Goal: Information Seeking & Learning: Learn about a topic

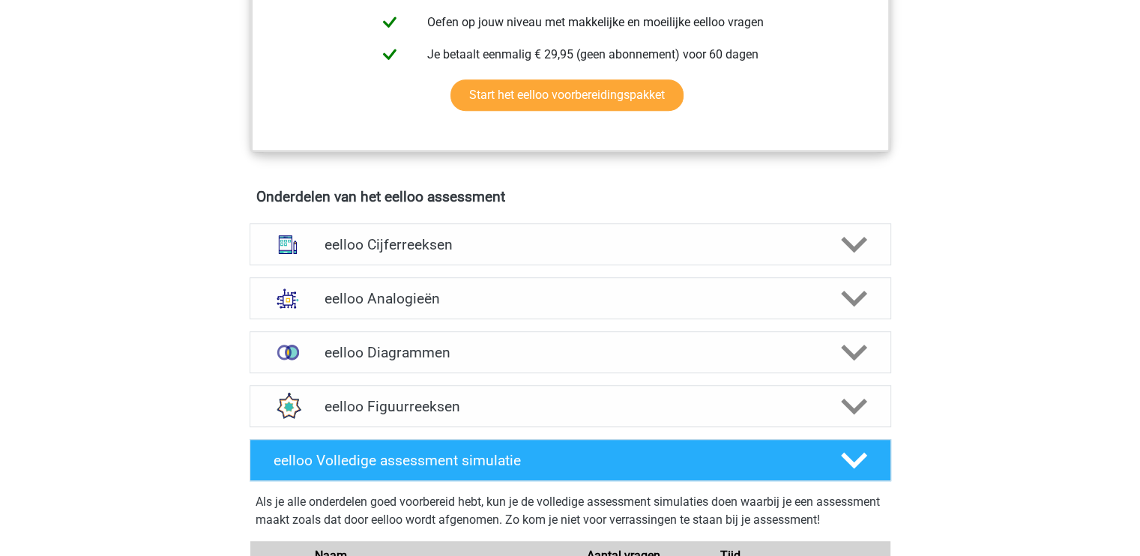
scroll to position [888, 0]
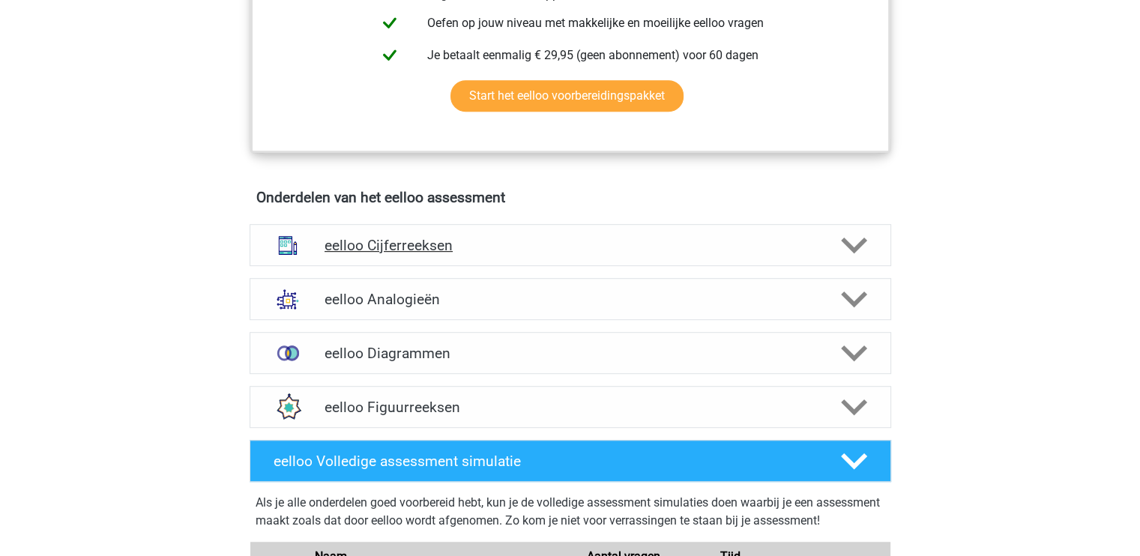
click at [672, 238] on div "eelloo Cijferreeksen" at bounding box center [571, 245] width 642 height 42
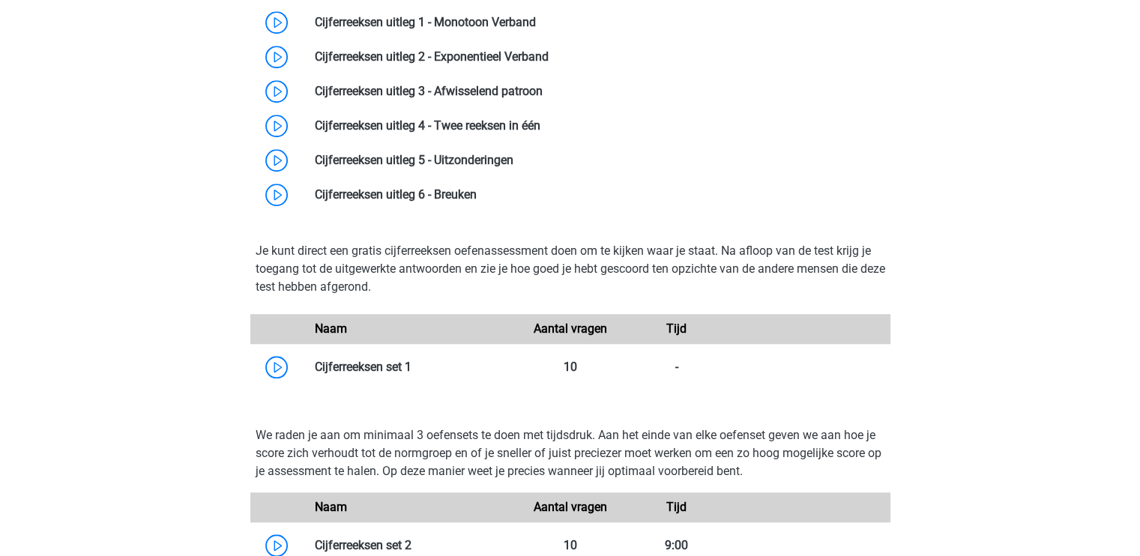
scroll to position [876, 0]
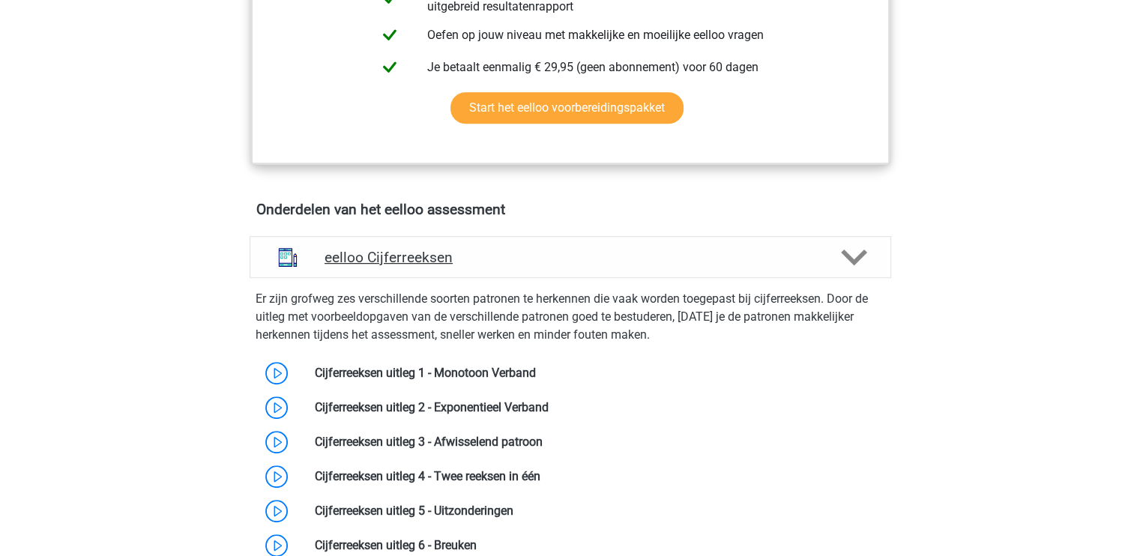
click at [815, 253] on div "eelloo Cijferreeksen" at bounding box center [571, 257] width 642 height 42
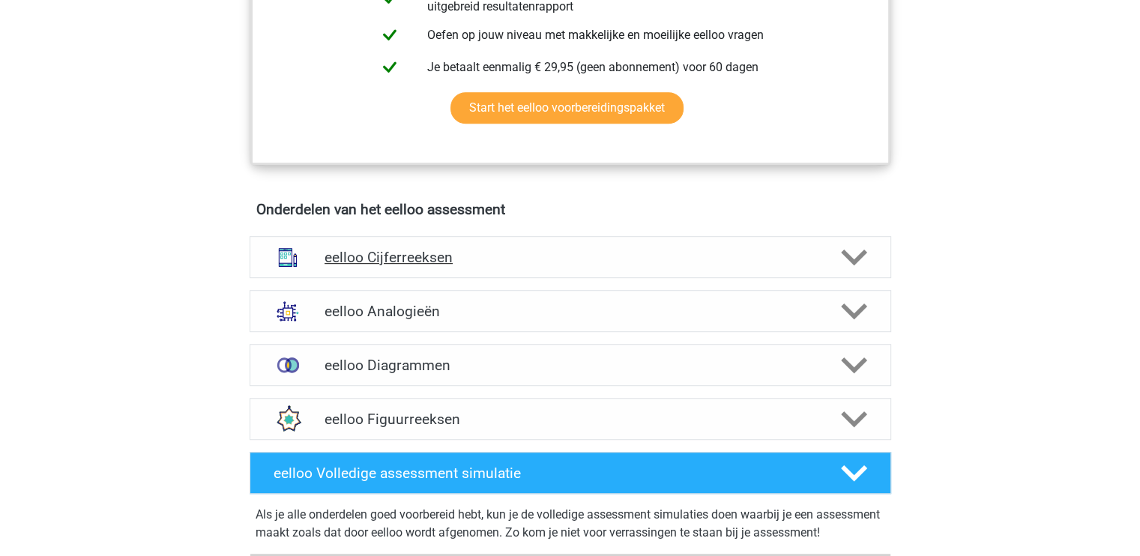
scroll to position [1008, 0]
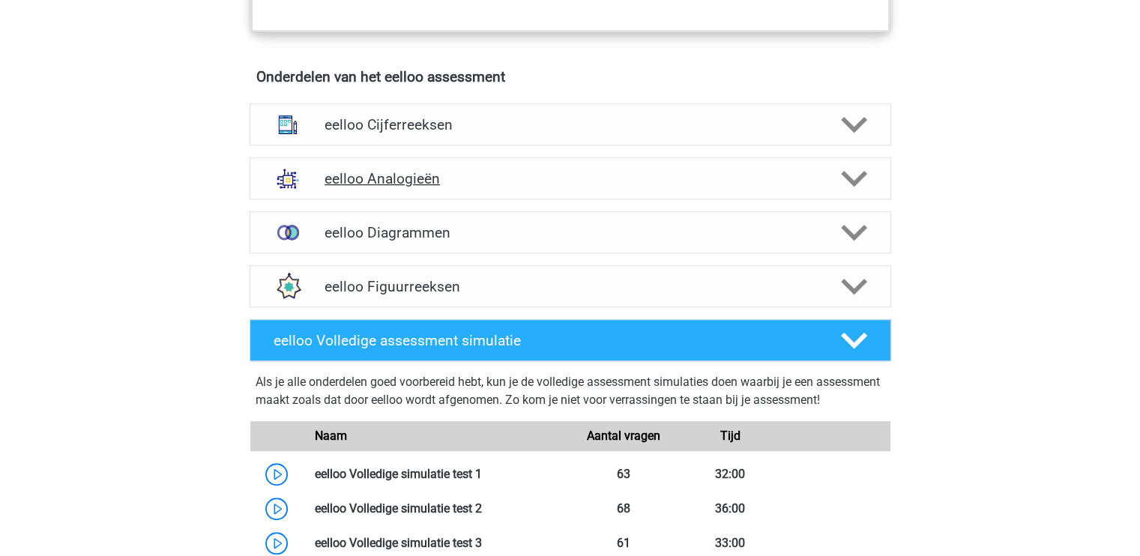
click at [457, 178] on h4 "eelloo Analogieën" at bounding box center [570, 178] width 491 height 17
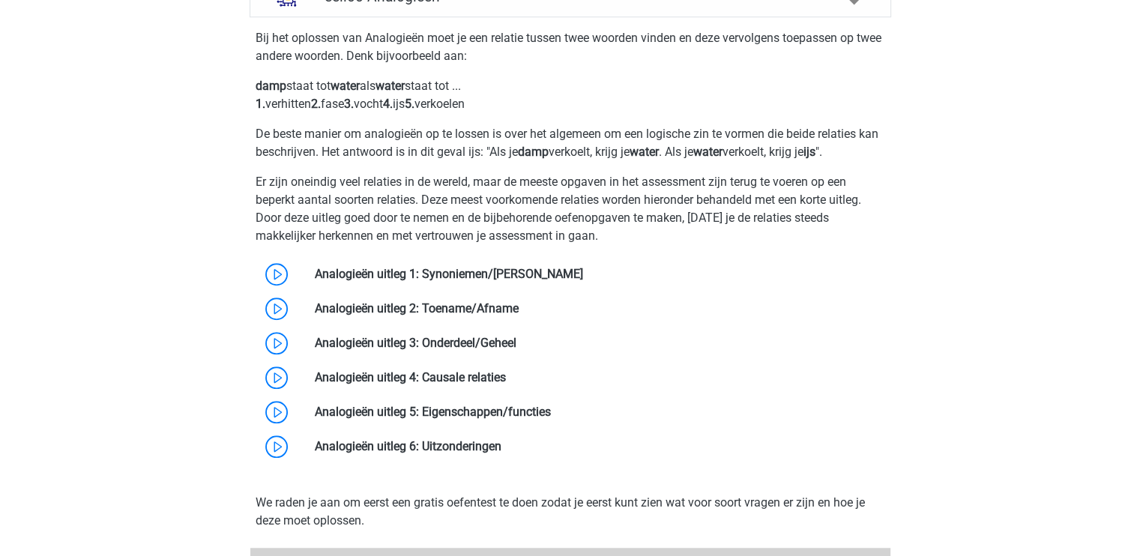
scroll to position [1206, 0]
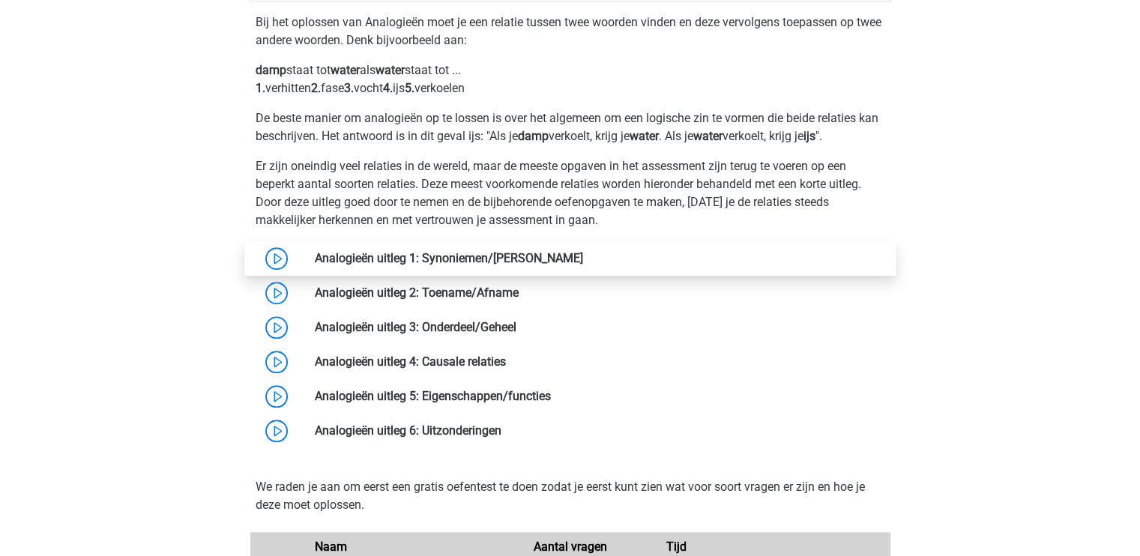
click at [583, 262] on link at bounding box center [583, 258] width 0 height 14
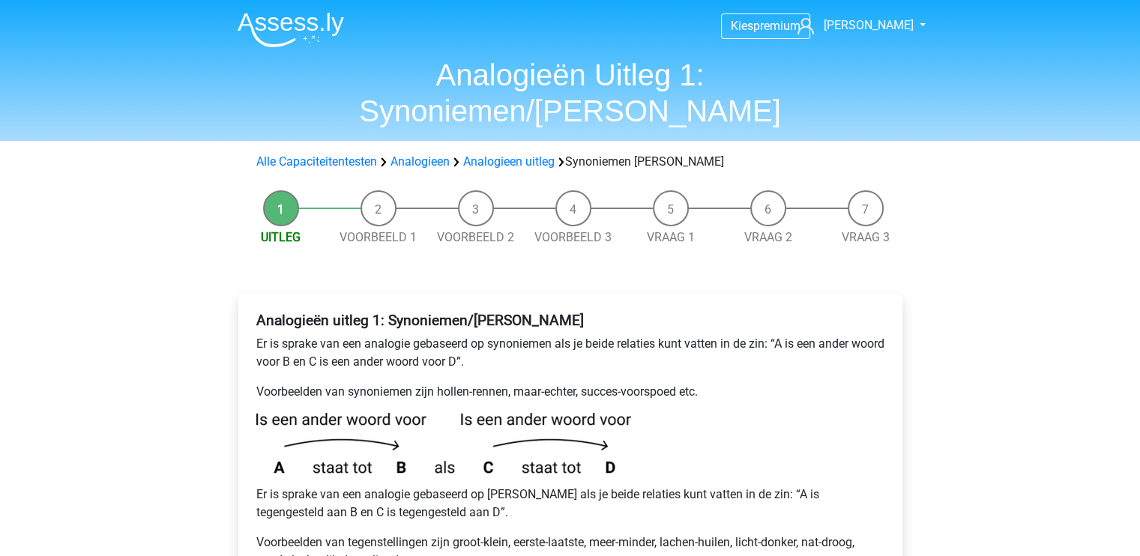
click at [379, 190] on li "Voorbeeld 1" at bounding box center [378, 218] width 97 height 56
click at [378, 190] on li "Voorbeeld 1" at bounding box center [378, 218] width 97 height 56
click at [378, 230] on link "Voorbeeld 1" at bounding box center [378, 237] width 77 height 14
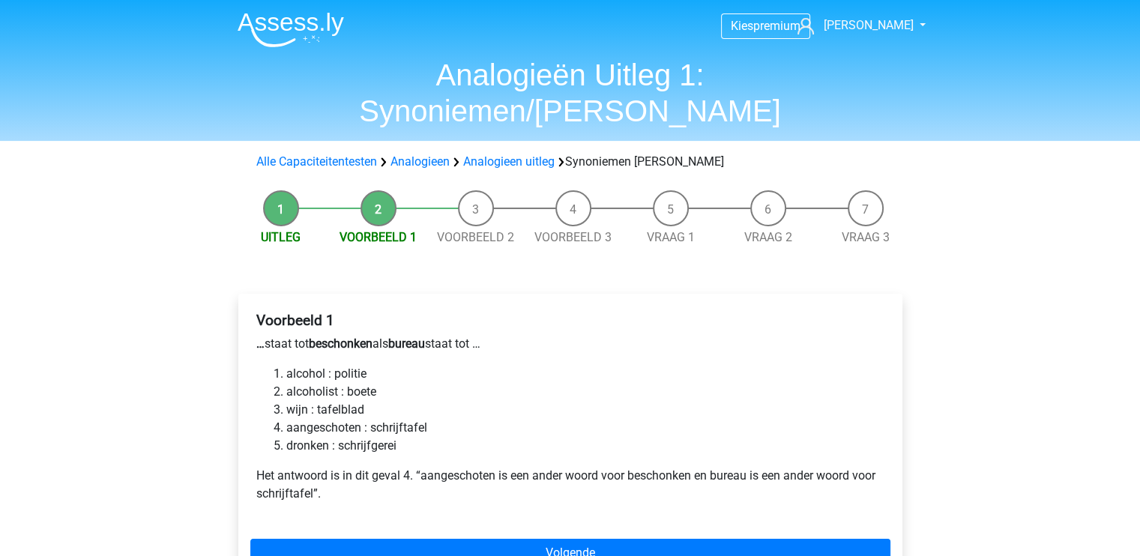
scroll to position [112, 0]
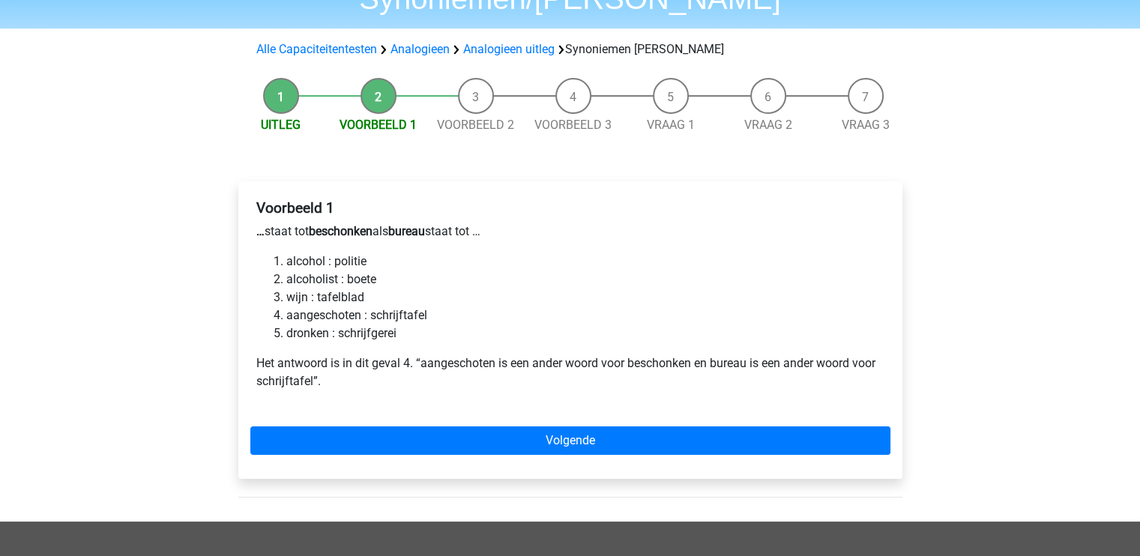
click at [277, 78] on li "Uitleg" at bounding box center [280, 106] width 97 height 56
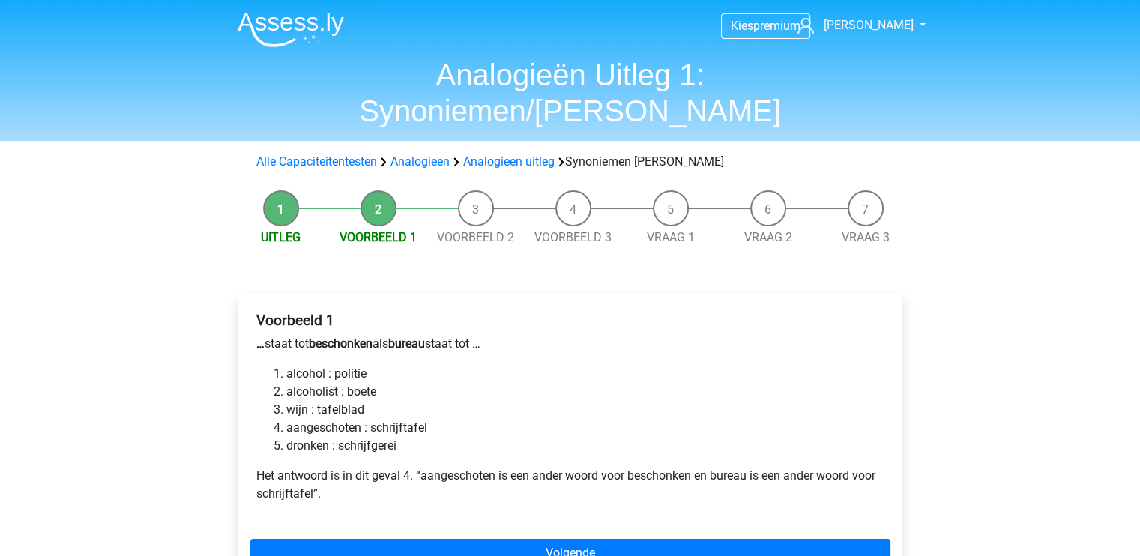
click at [270, 190] on li "Uitleg" at bounding box center [280, 218] width 97 height 56
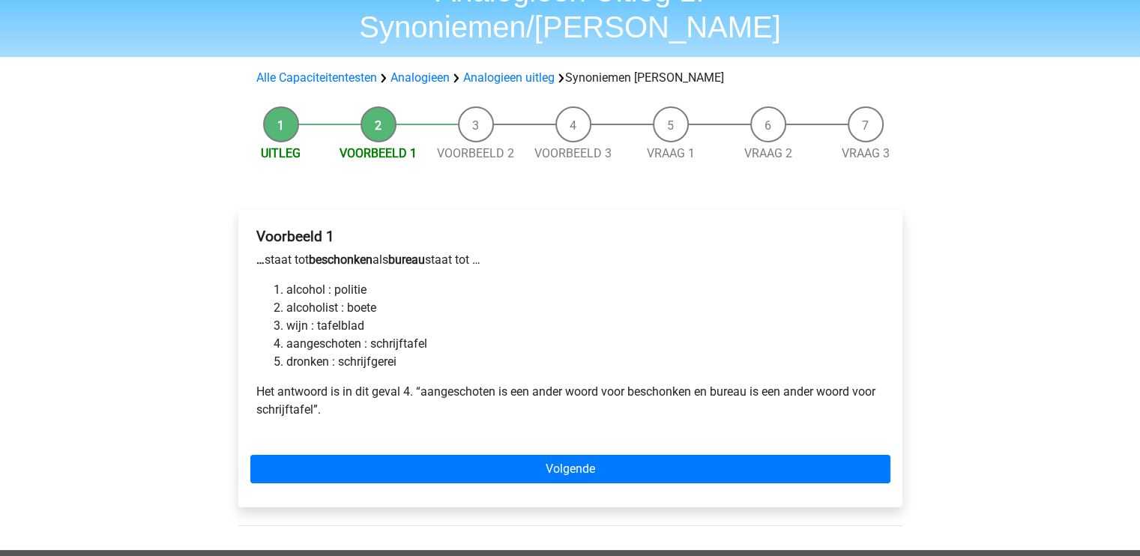
scroll to position [86, 0]
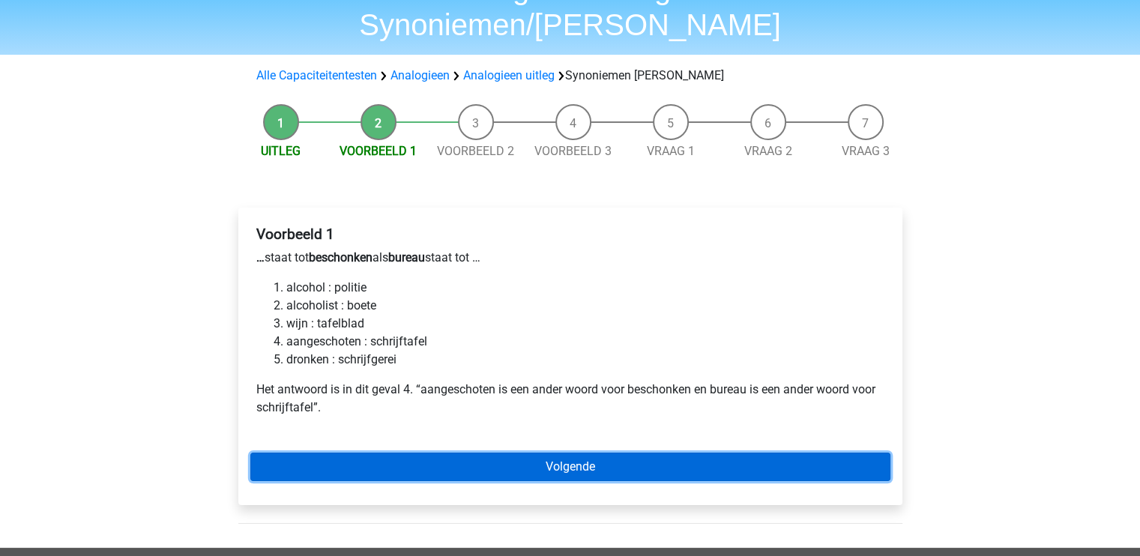
click at [504, 453] on link "Volgende" at bounding box center [570, 467] width 640 height 28
click at [522, 453] on link "Volgende" at bounding box center [570, 467] width 640 height 28
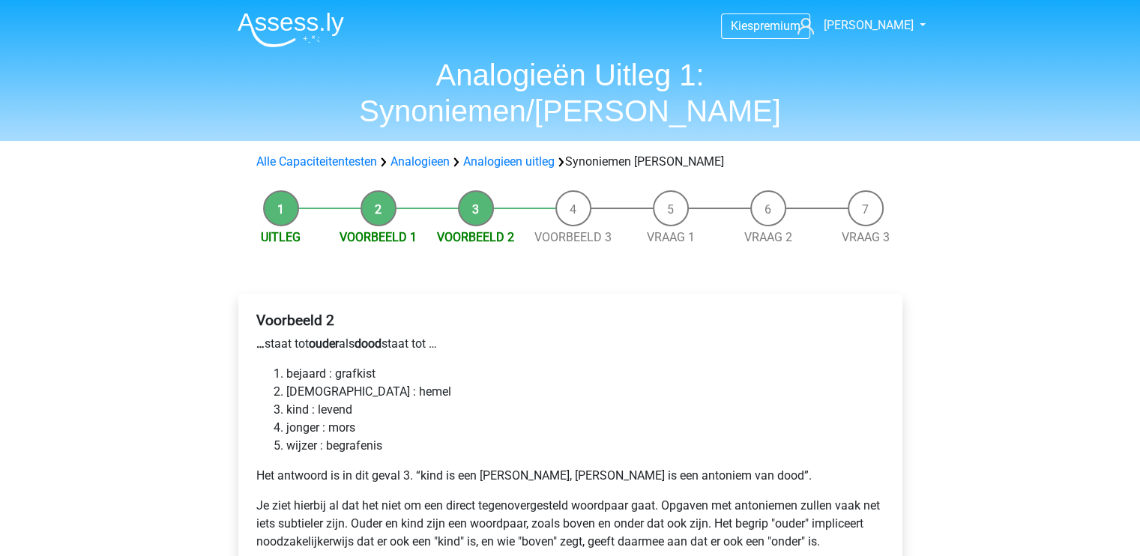
click at [368, 190] on li "Voorbeeld 1" at bounding box center [378, 218] width 97 height 56
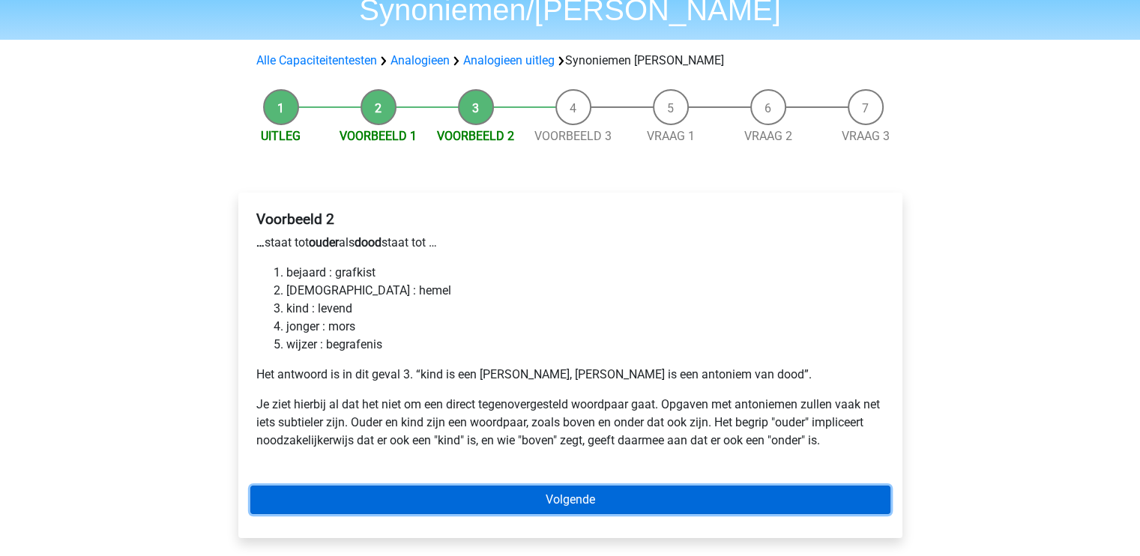
click at [537, 486] on link "Volgende" at bounding box center [570, 500] width 640 height 28
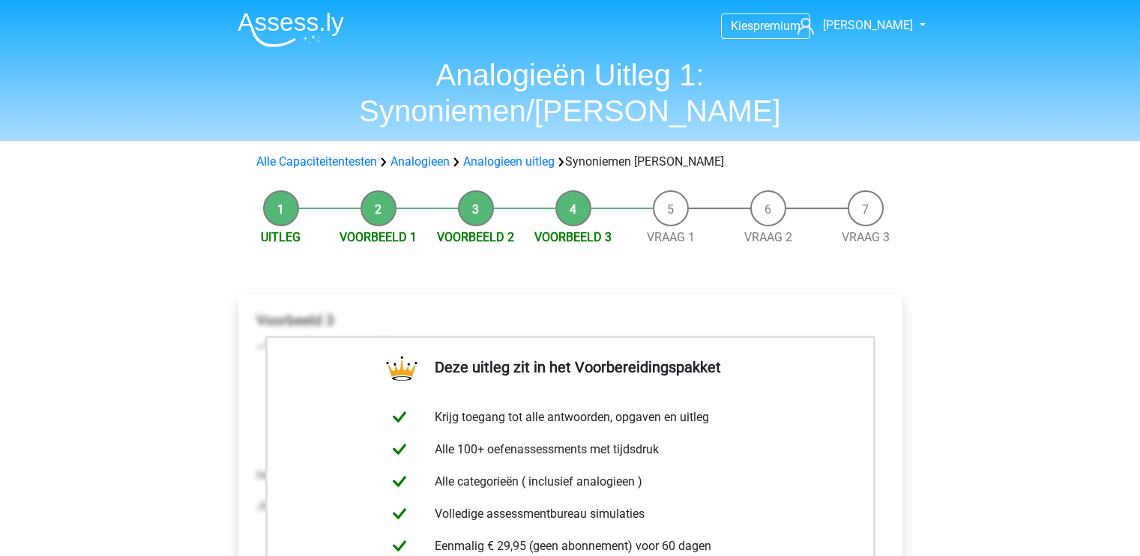
scroll to position [216, 0]
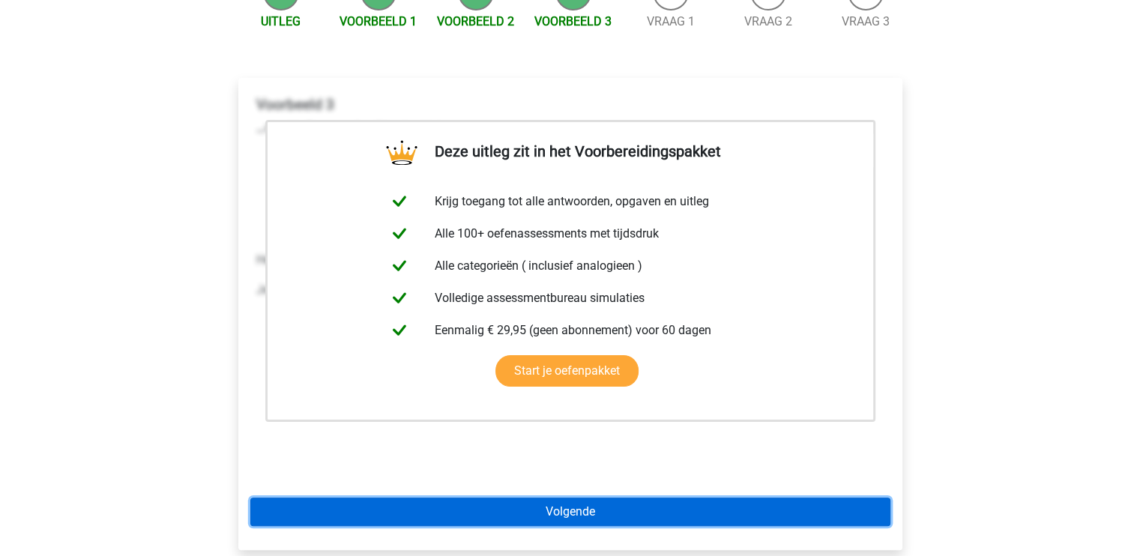
click at [574, 498] on link "Volgende" at bounding box center [570, 512] width 640 height 28
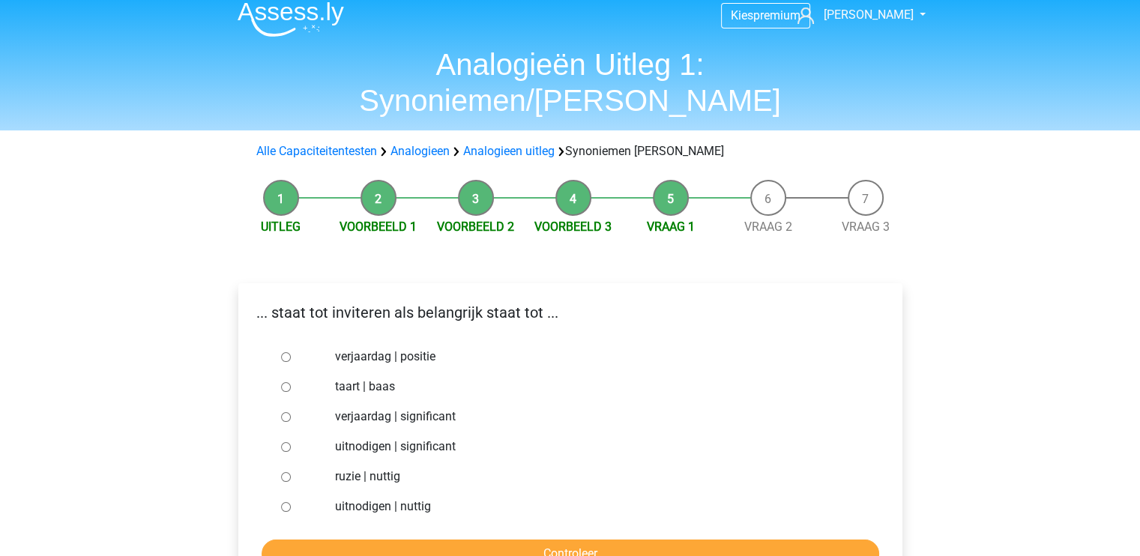
scroll to position [15, 0]
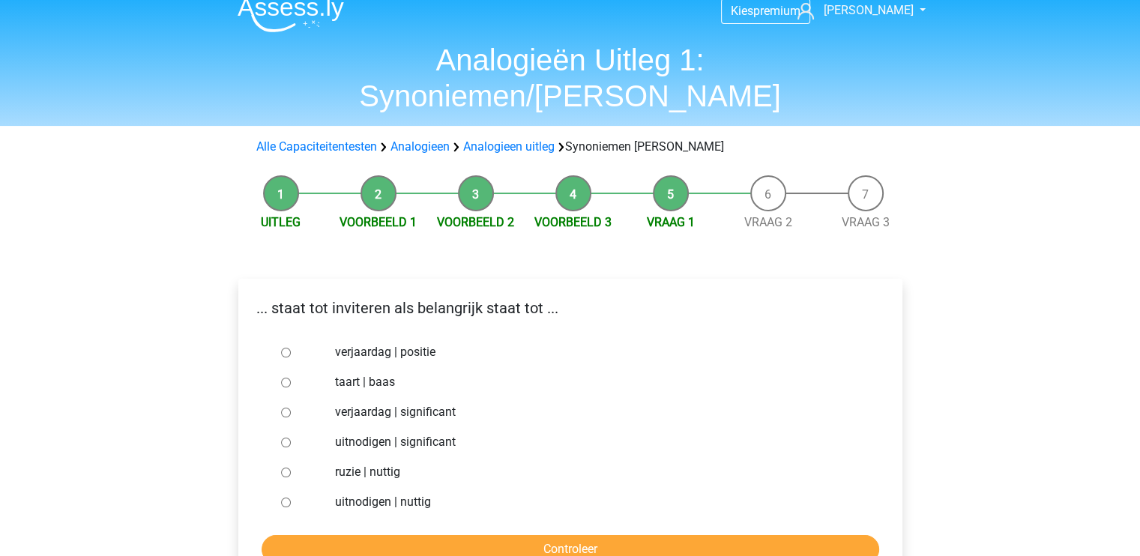
click at [346, 373] on label "taart | baas" at bounding box center [594, 382] width 519 height 18
click at [291, 378] on input "taart | baas" at bounding box center [286, 383] width 10 height 10
radio input "true"
click at [375, 343] on label "verjaardag | positie" at bounding box center [594, 352] width 519 height 18
click at [291, 348] on input "verjaardag | positie" at bounding box center [286, 353] width 10 height 10
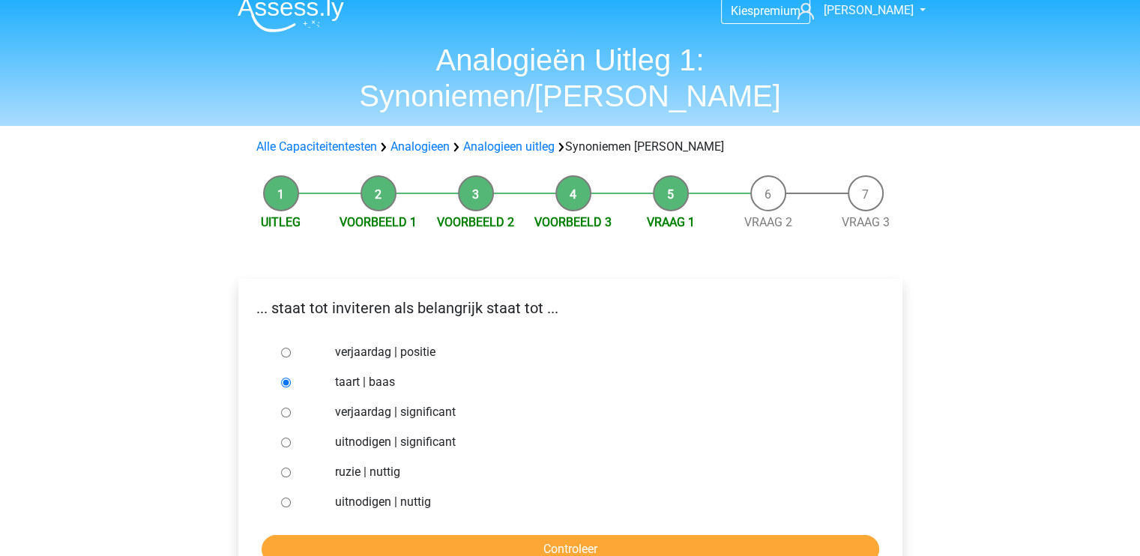
radio input "true"
click at [369, 433] on label "uitnodigen | significant" at bounding box center [594, 442] width 519 height 18
click at [291, 438] on input "uitnodigen | significant" at bounding box center [286, 443] width 10 height 10
radio input "true"
click at [403, 535] on input "Controleer" at bounding box center [571, 549] width 618 height 28
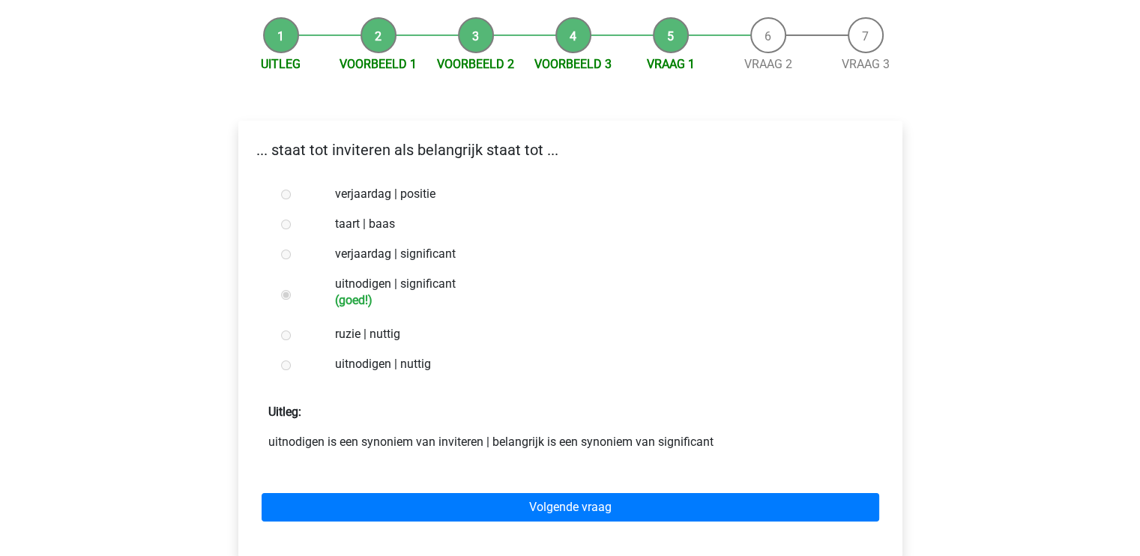
scroll to position [174, 0]
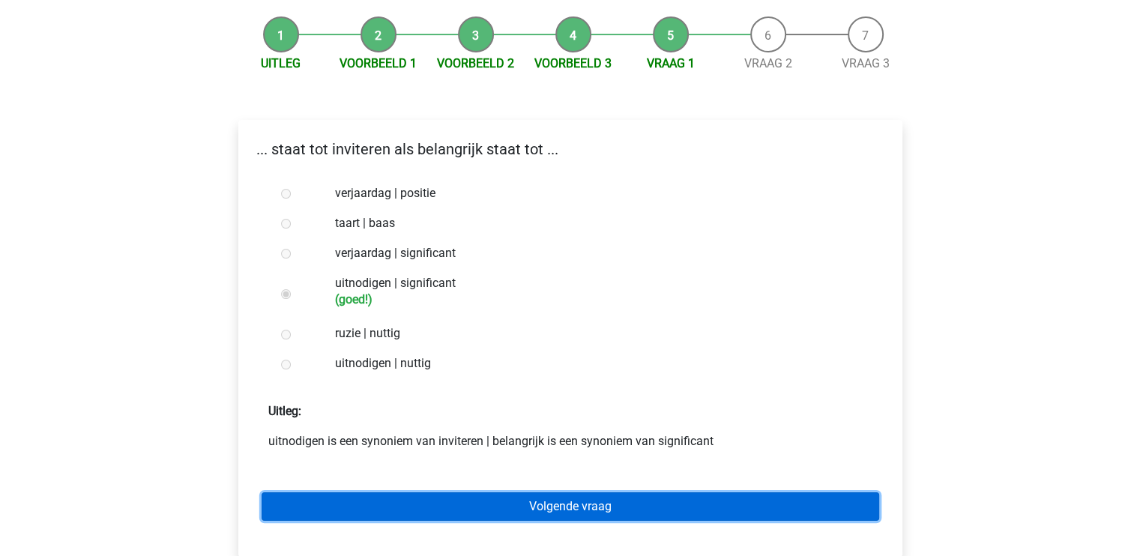
click at [428, 492] on link "Volgende vraag" at bounding box center [571, 506] width 618 height 28
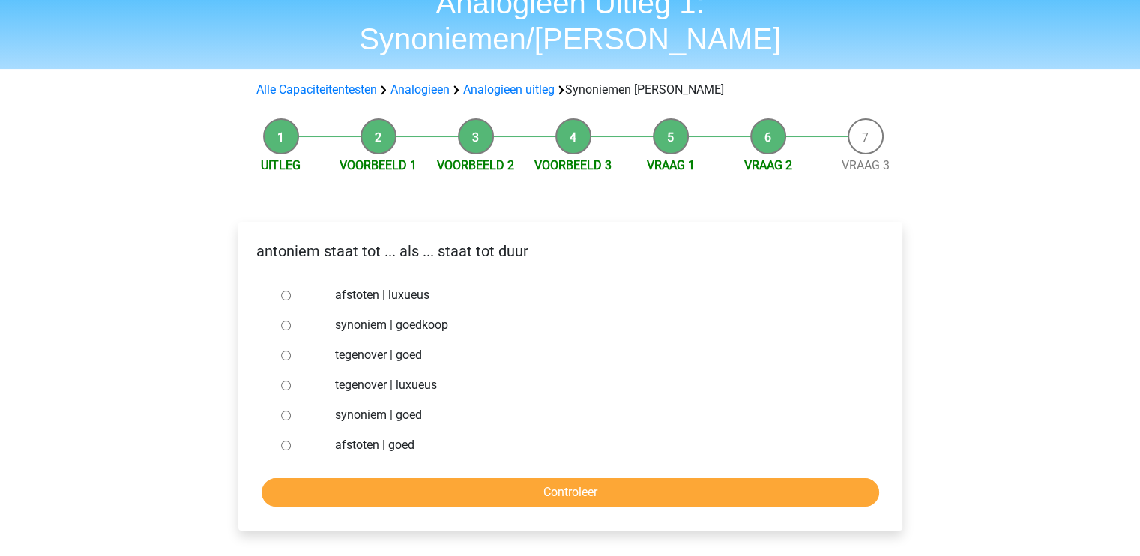
scroll to position [84, 0]
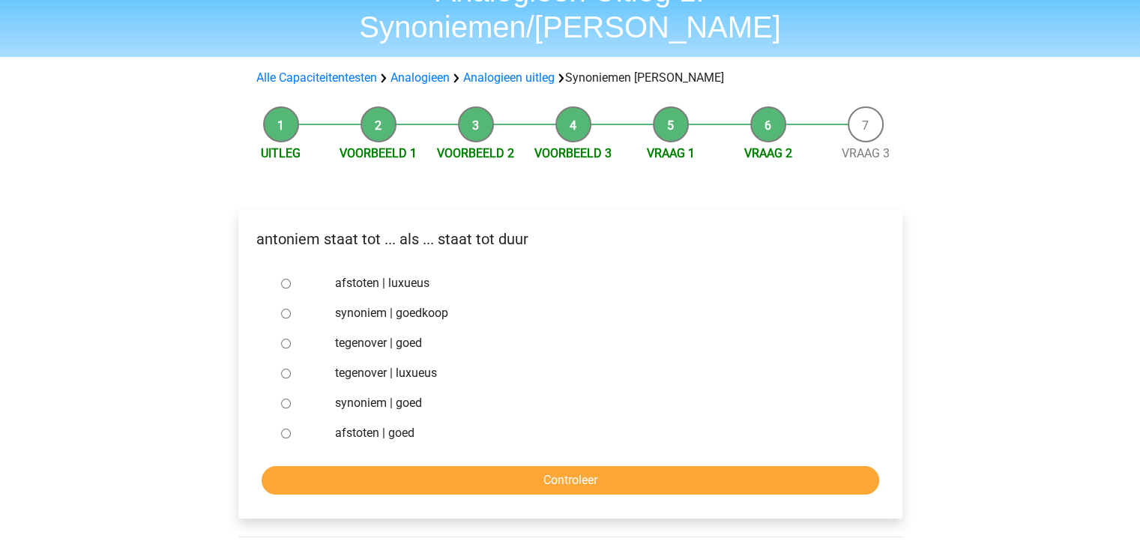
click at [344, 394] on label "synoniem | goed" at bounding box center [594, 403] width 519 height 18
click at [291, 399] on input "synoniem | goed" at bounding box center [286, 404] width 10 height 10
radio input "true"
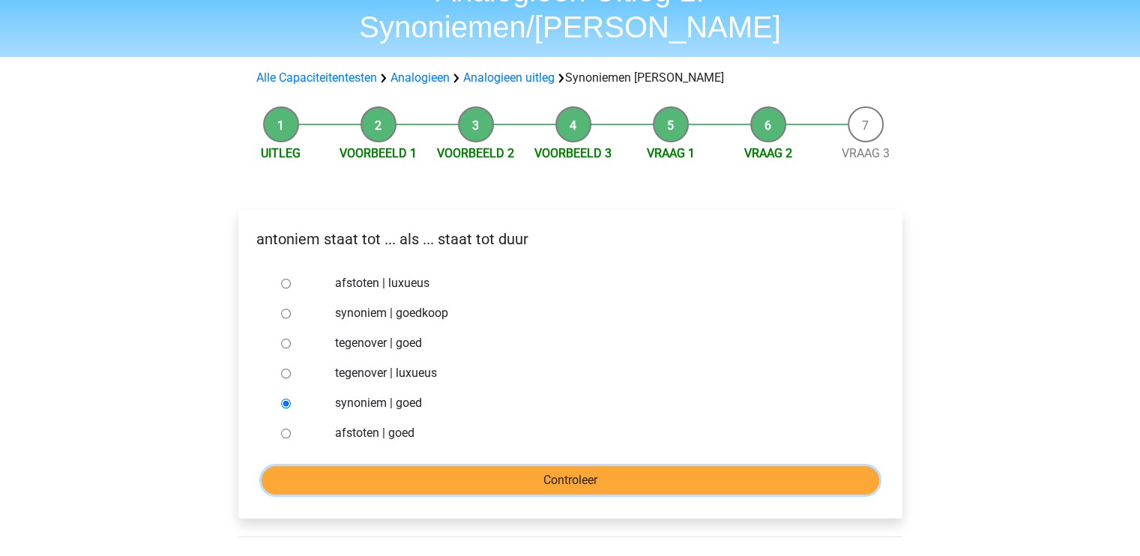
click at [354, 466] on input "Controleer" at bounding box center [571, 480] width 618 height 28
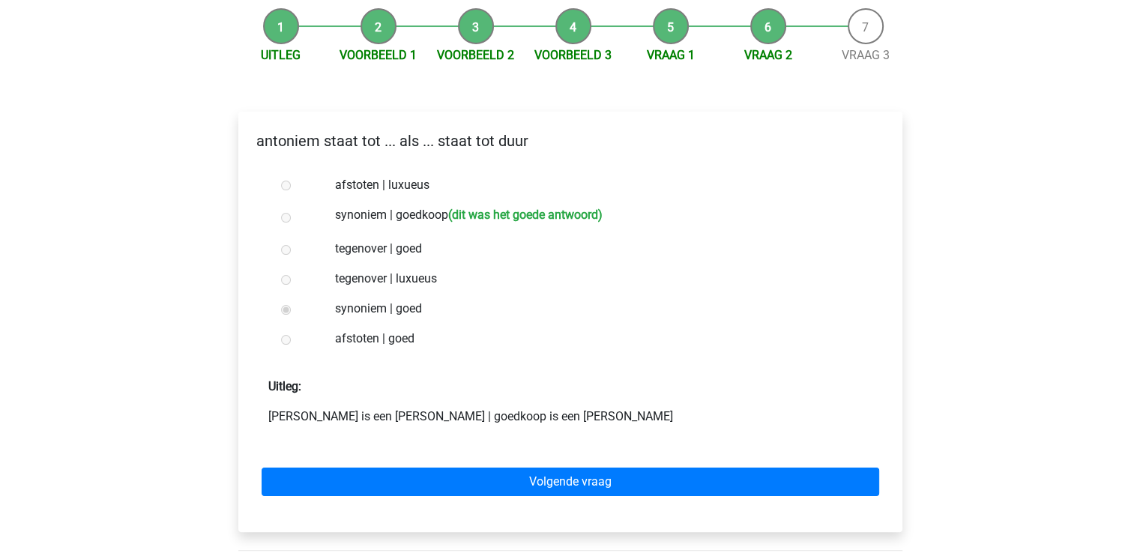
scroll to position [183, 0]
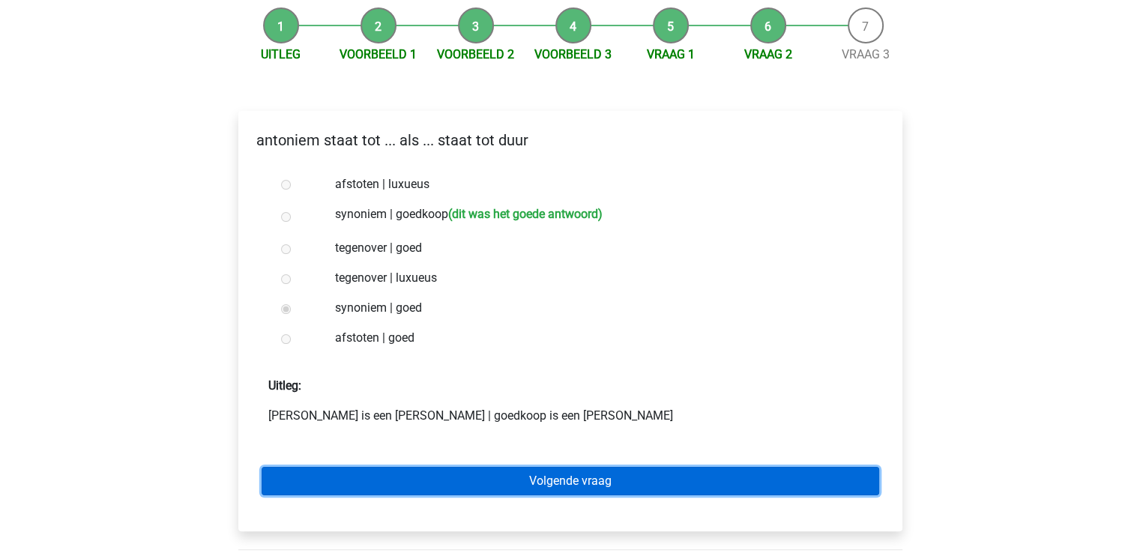
click at [486, 467] on link "Volgende vraag" at bounding box center [571, 481] width 618 height 28
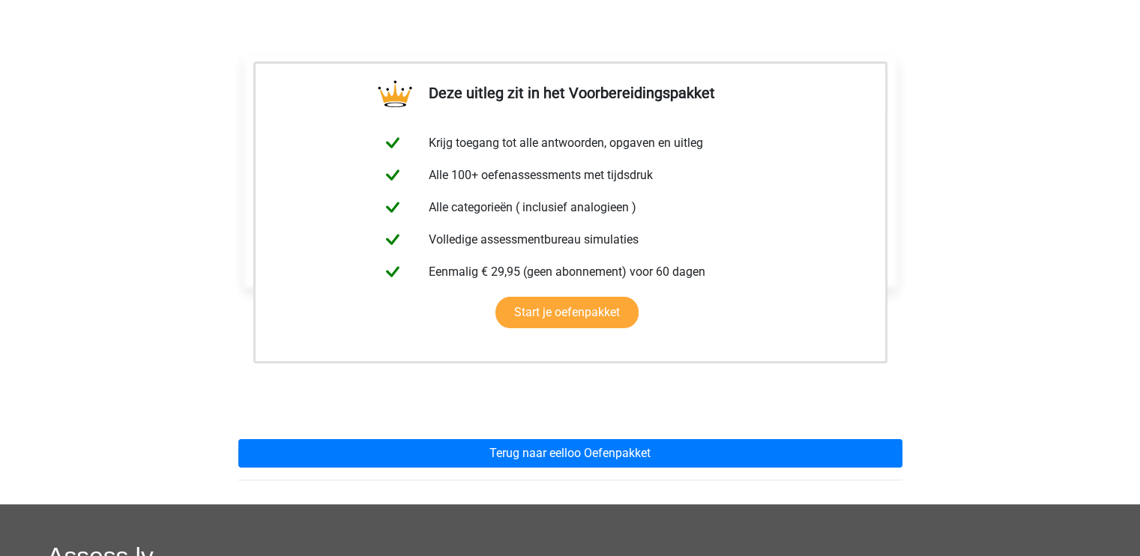
scroll to position [246, 0]
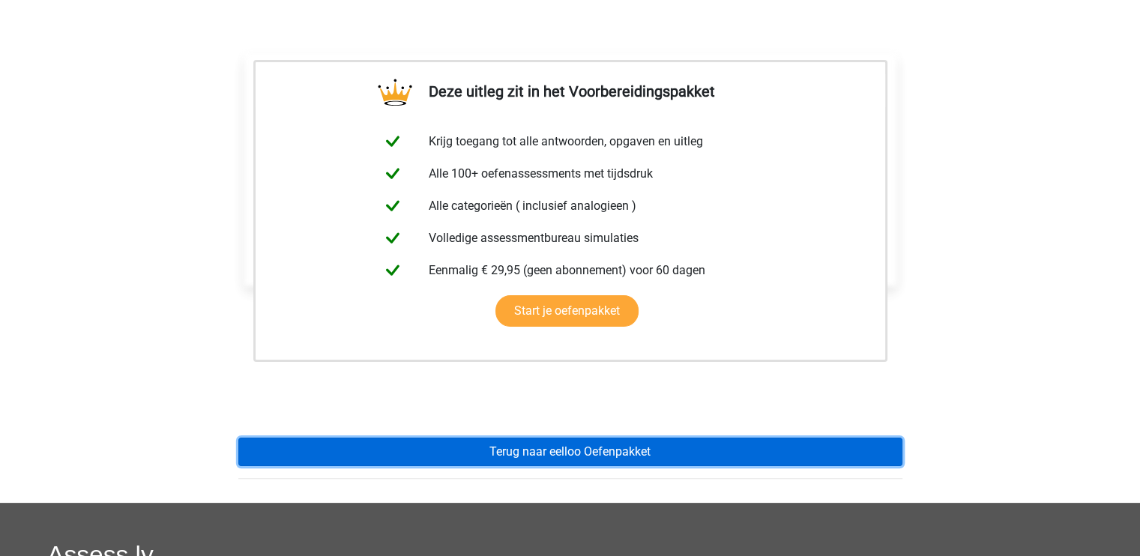
click at [527, 438] on link "Terug naar eelloo Oefenpakket" at bounding box center [570, 452] width 664 height 28
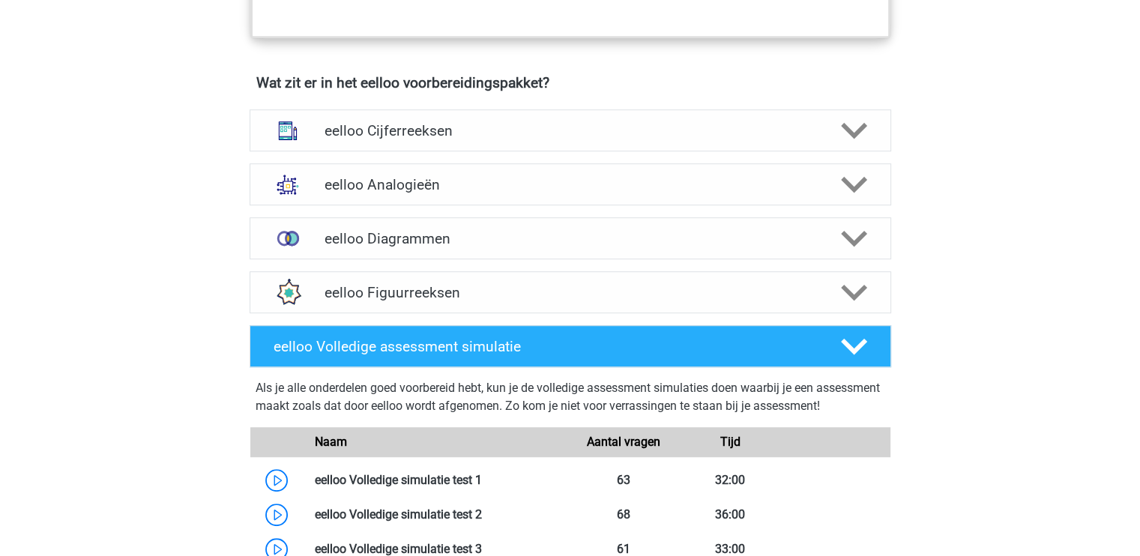
scroll to position [885, 0]
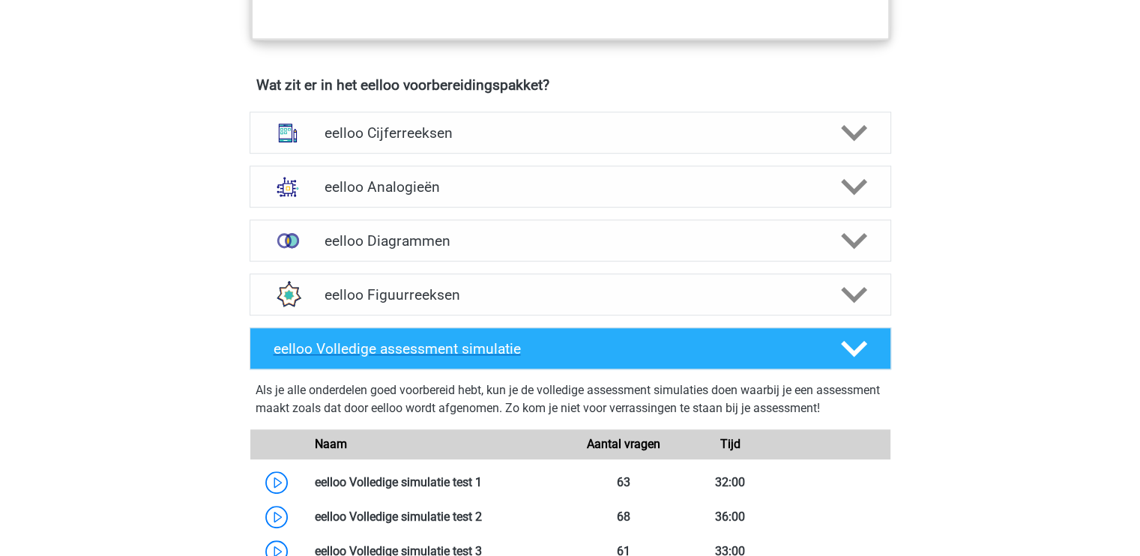
click at [555, 358] on h4 "eelloo Volledige assessment simulatie" at bounding box center [545, 348] width 543 height 17
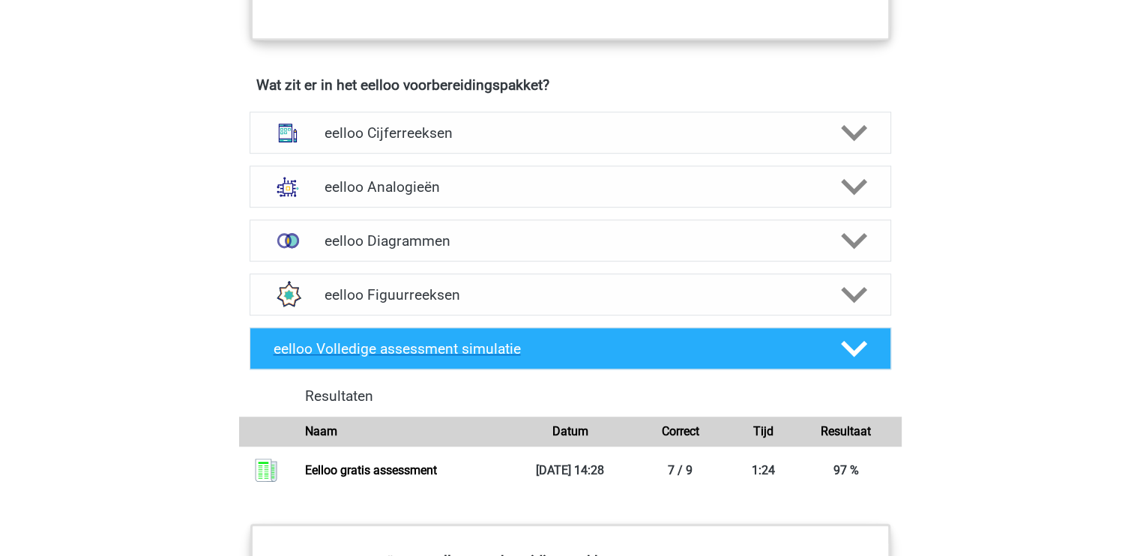
drag, startPoint x: 555, startPoint y: 364, endPoint x: 447, endPoint y: 349, distance: 109.0
click at [447, 349] on h4 "eelloo Volledige assessment simulatie" at bounding box center [545, 348] width 543 height 17
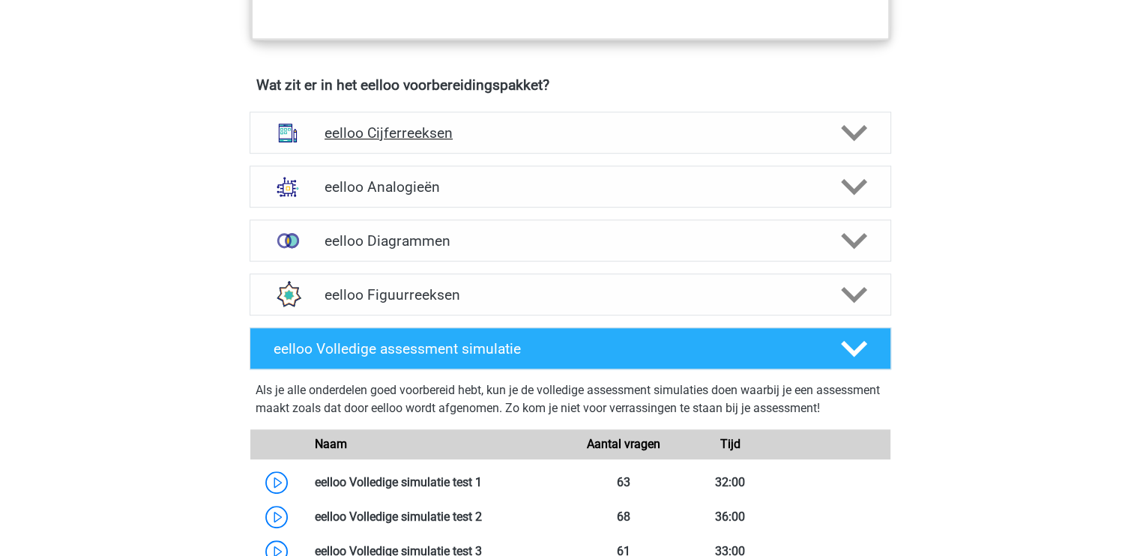
click at [495, 142] on h4 "eelloo Cijferreeksen" at bounding box center [570, 132] width 491 height 17
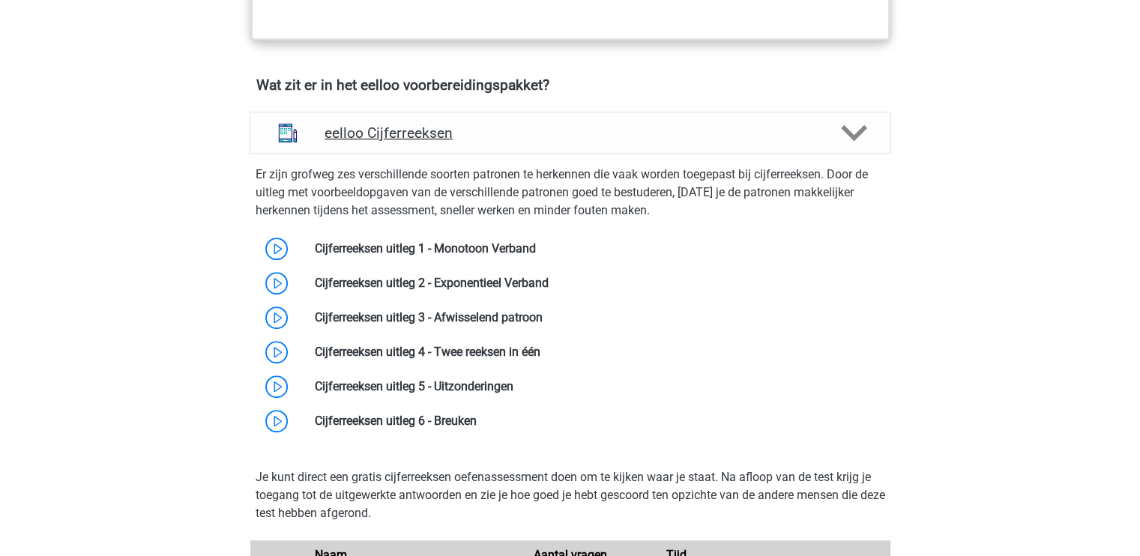
click at [384, 142] on h4 "eelloo Cijferreeksen" at bounding box center [570, 132] width 491 height 17
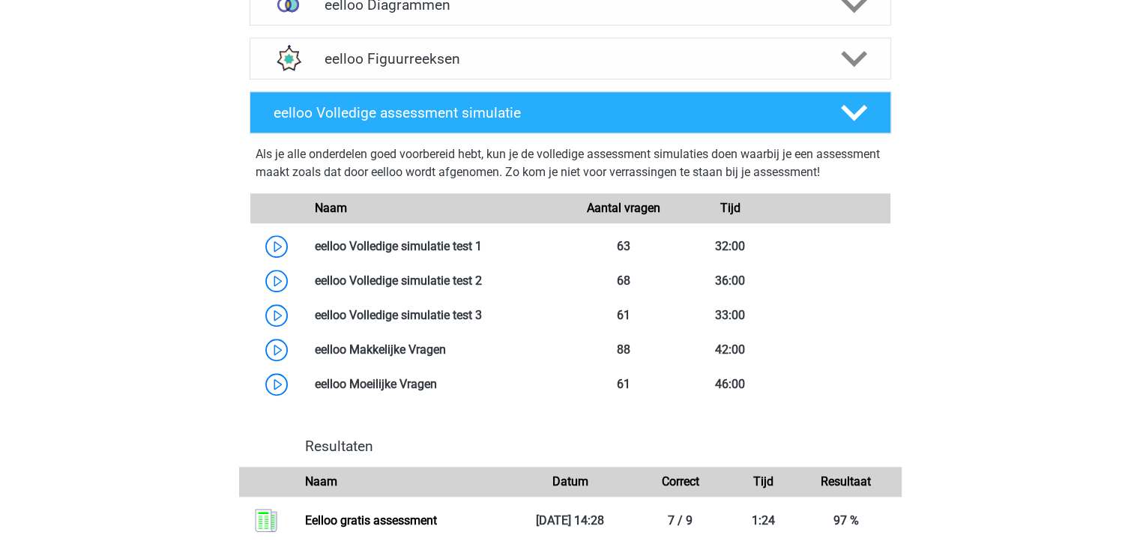
scroll to position [1121, 0]
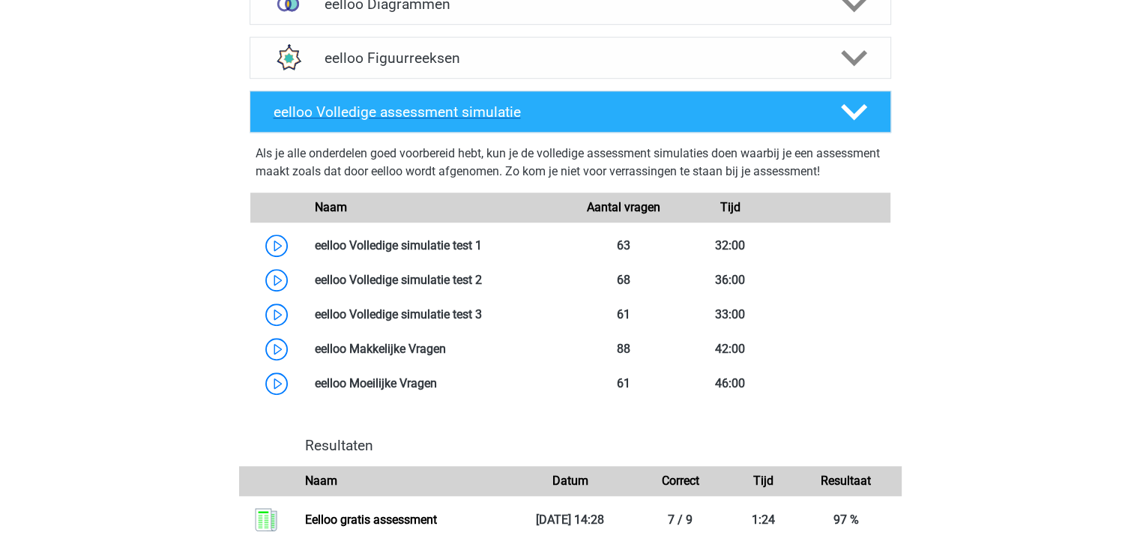
click at [456, 115] on h4 "eelloo Volledige assessment simulatie" at bounding box center [545, 111] width 543 height 17
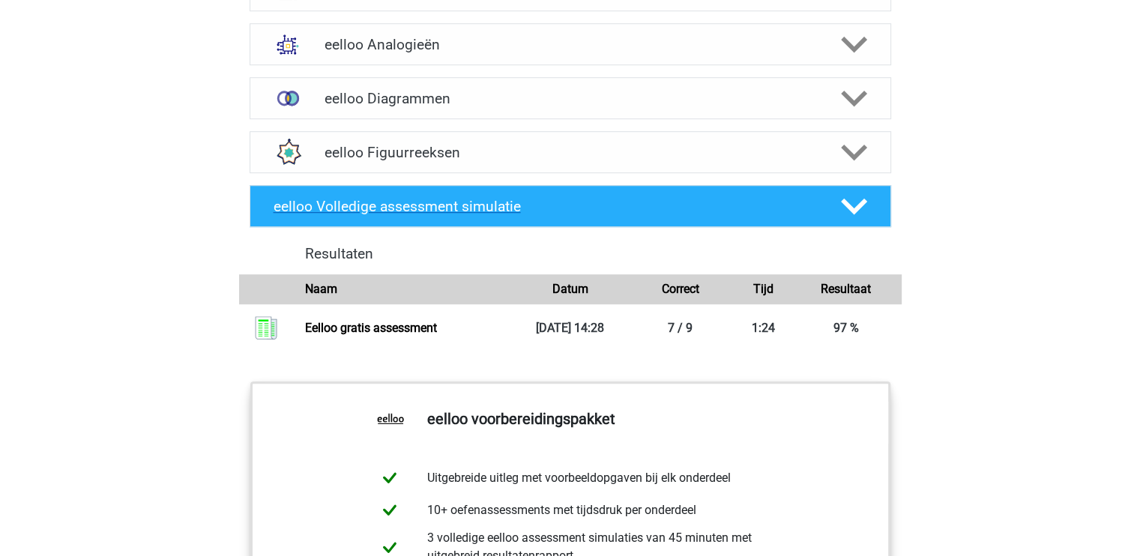
scroll to position [1013, 0]
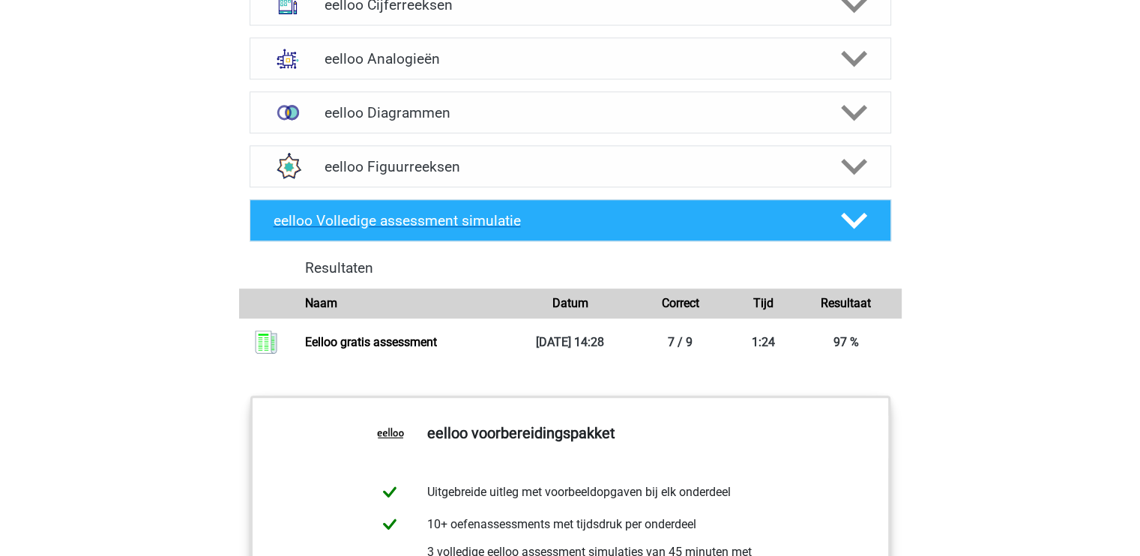
click at [505, 220] on h4 "eelloo Volledige assessment simulatie" at bounding box center [545, 220] width 543 height 17
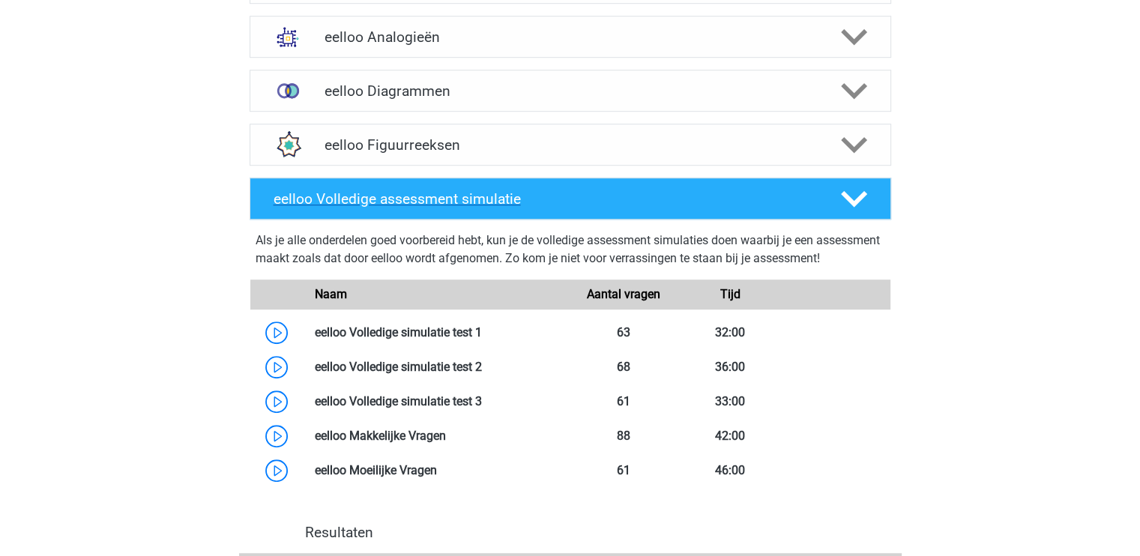
scroll to position [1031, 0]
